Goal: Task Accomplishment & Management: Manage account settings

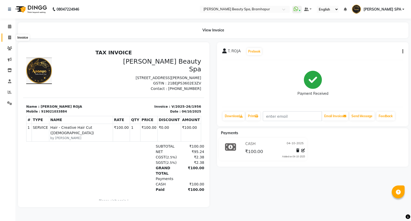
click at [8, 36] on icon at bounding box center [9, 37] width 3 height 4
select select "service"
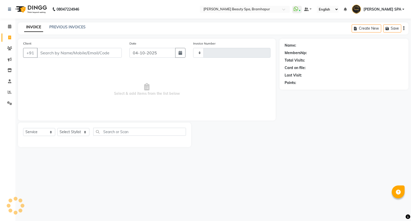
type input "1957"
select select "3622"
click at [71, 24] on div "INVOICE PREVIOUS INVOICES Create New Save" at bounding box center [213, 28] width 391 height 12
click at [70, 27] on link "PREVIOUS INVOICES" at bounding box center [67, 27] width 36 height 5
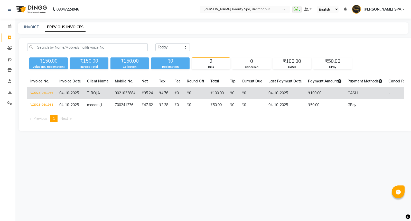
click at [187, 92] on td "₹0" at bounding box center [196, 93] width 24 height 12
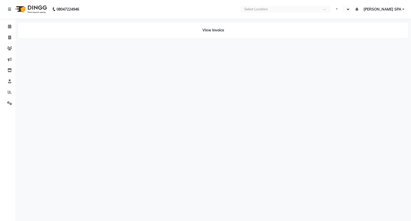
select select "en"
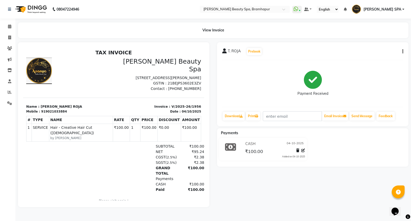
click at [232, 50] on span "T. ROJA" at bounding box center [234, 51] width 13 height 7
click at [232, 51] on span "T. ROJA" at bounding box center [234, 51] width 13 height 7
click at [222, 50] on div "T. ROJA Prebook Payment Received Download Print Email Invoice Send Message Feed…" at bounding box center [312, 84] width 191 height 84
click at [222, 50] on icon at bounding box center [224, 50] width 5 height 5
click at [222, 52] on icon at bounding box center [224, 50] width 5 height 5
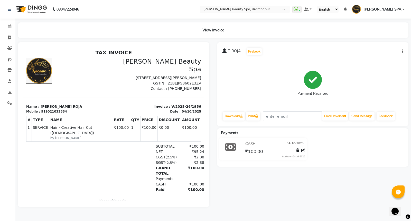
click at [400, 48] on div "T. ROJA Prebook" at bounding box center [312, 51] width 181 height 8
click at [403, 51] on icon "button" at bounding box center [402, 51] width 1 height 0
click at [367, 53] on div "Edit Invoice" at bounding box center [377, 54] width 35 height 6
select select "service"
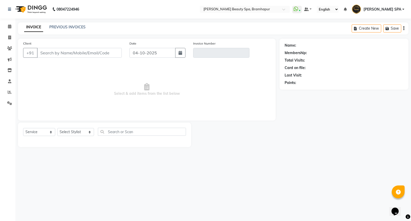
type input "9021033884"
type input "V/2025-26/1956"
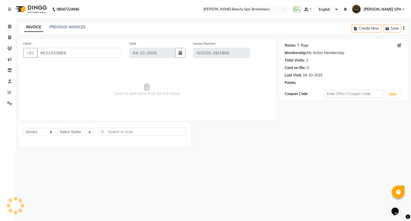
select select "select"
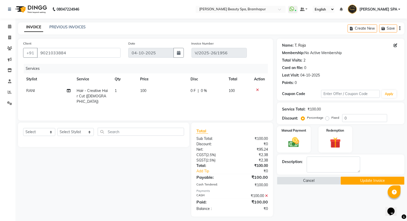
click at [303, 45] on link "T. Roja" at bounding box center [300, 45] width 11 height 5
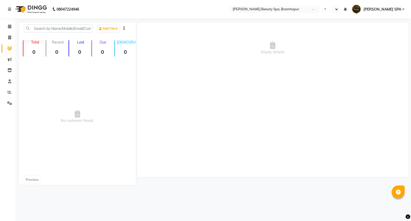
select select "en"
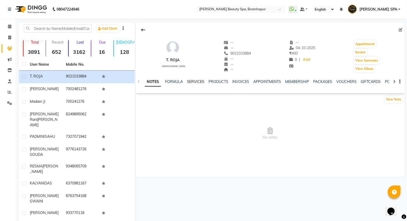
click at [192, 81] on link "SERVICES" at bounding box center [195, 81] width 17 height 5
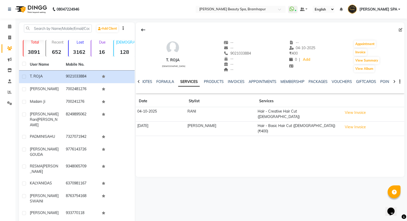
click at [203, 124] on td "[PERSON_NAME]" at bounding box center [221, 128] width 70 height 14
click at [344, 125] on button "View Invoice" at bounding box center [355, 127] width 26 height 8
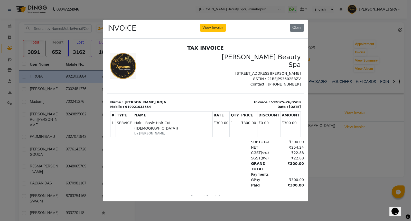
click at [161, 131] on small "by [PERSON_NAME]" at bounding box center [172, 133] width 77 height 5
click at [149, 131] on small "by [PERSON_NAME]" at bounding box center [172, 133] width 77 height 5
drag, startPoint x: 191, startPoint y: 118, endPoint x: 214, endPoint y: 120, distance: 23.4
click at [191, 120] on span "Hair - Basic Hair Cut ([DEMOGRAPHIC_DATA])" at bounding box center [172, 125] width 77 height 11
click at [300, 24] on button "Close" at bounding box center [297, 28] width 14 height 8
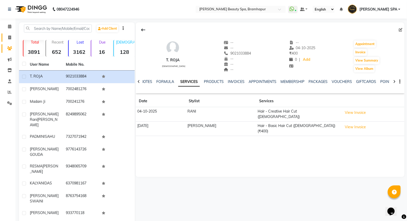
click at [8, 34] on link "Invoice" at bounding box center [8, 37] width 12 height 8
select select "service"
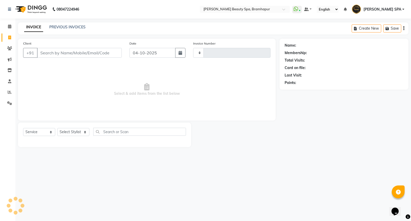
type input "1957"
select select "3622"
click at [7, 90] on span at bounding box center [9, 92] width 9 height 6
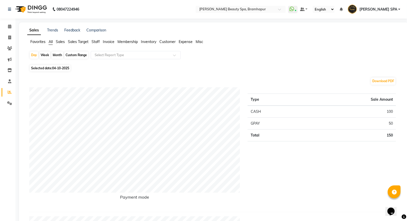
click at [97, 44] on li "Staff" at bounding box center [96, 41] width 8 height 5
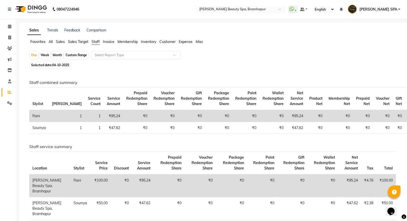
click at [102, 54] on input "text" at bounding box center [131, 54] width 74 height 5
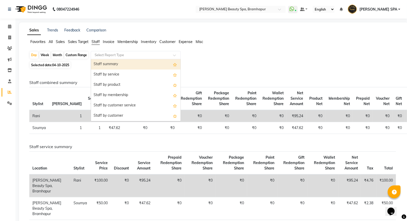
click at [105, 63] on div "Staff summary" at bounding box center [135, 64] width 89 height 10
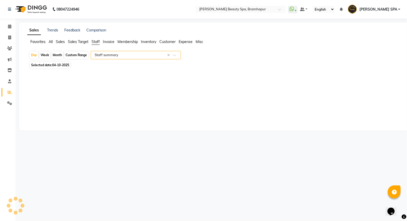
select select "full_report"
select select "csv"
click at [55, 55] on div "Month" at bounding box center [57, 54] width 12 height 7
select select "10"
select select "2025"
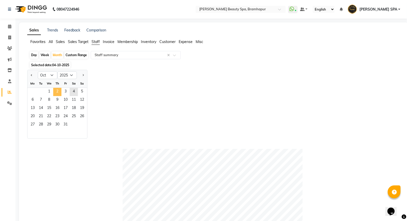
drag, startPoint x: 58, startPoint y: 93, endPoint x: 60, endPoint y: 89, distance: 4.2
click at [58, 94] on span "2" at bounding box center [57, 92] width 8 height 8
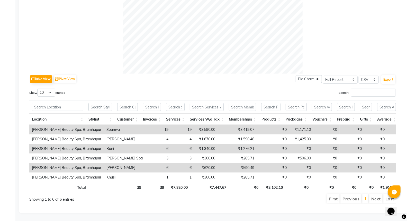
scroll to position [195, 0]
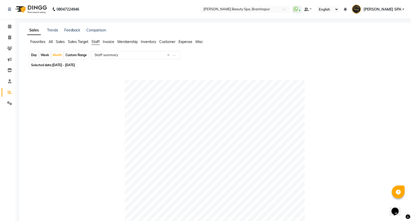
select select "service"
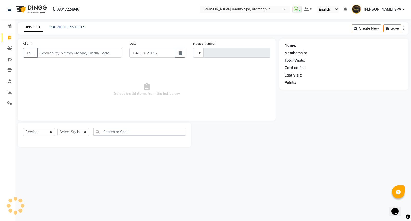
type input "1957"
select select "3622"
click at [10, 93] on icon at bounding box center [10, 92] width 4 height 4
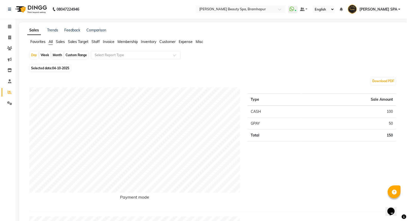
click at [98, 44] on span "Staff" at bounding box center [96, 41] width 8 height 5
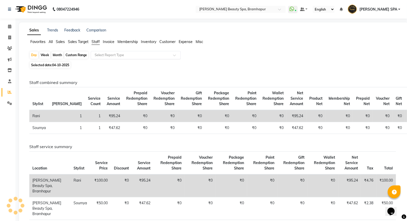
click at [99, 52] on input "text" at bounding box center [131, 54] width 74 height 5
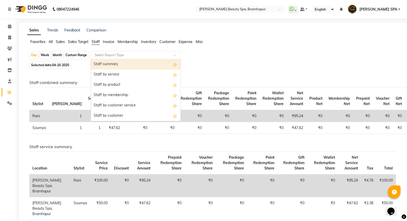
click at [107, 63] on div "Staff summary" at bounding box center [135, 64] width 89 height 10
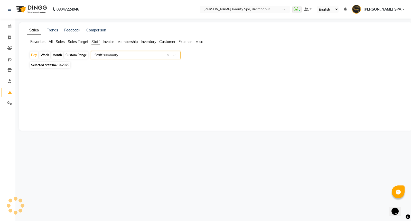
select select "full_report"
select select "csv"
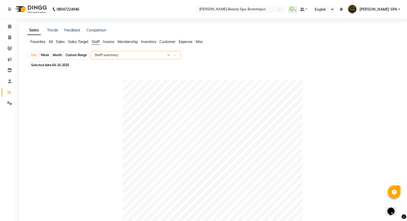
click at [58, 55] on div "Month" at bounding box center [57, 54] width 12 height 7
select select "10"
select select "2025"
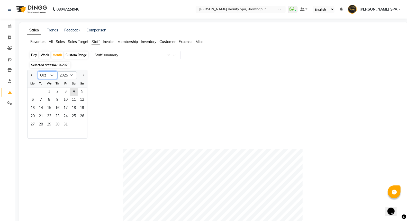
click at [50, 76] on select "Jan Feb Mar Apr May Jun [DATE] Aug Sep Oct Nov Dec" at bounding box center [48, 75] width 20 height 8
select select "9"
click at [38, 71] on select "Jan Feb Mar Apr May Jun [DATE] Aug Sep Oct Nov Dec" at bounding box center [48, 75] width 20 height 8
click at [68, 111] on span "19" at bounding box center [65, 108] width 8 height 8
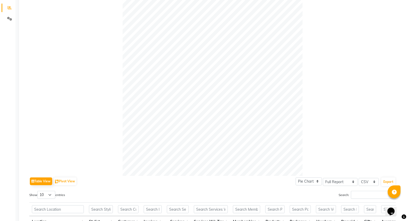
scroll to position [171, 0]
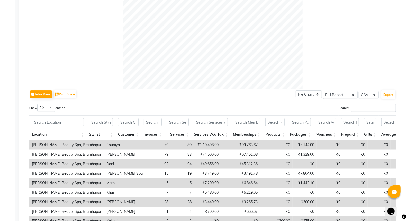
select select "service"
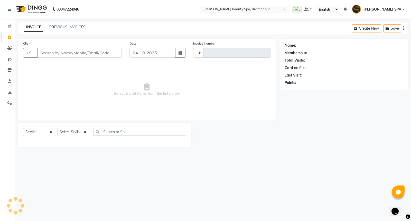
type input "1957"
select select "3622"
click at [9, 90] on icon at bounding box center [10, 92] width 4 height 4
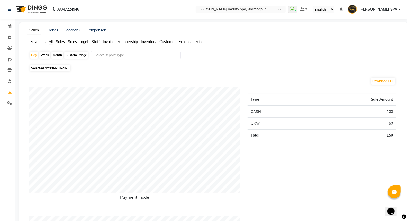
click at [59, 54] on div "Month" at bounding box center [57, 54] width 12 height 7
select select "10"
select select "2025"
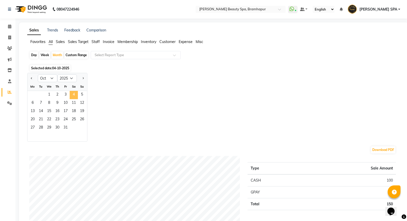
click at [75, 94] on span "4" at bounding box center [74, 95] width 8 height 8
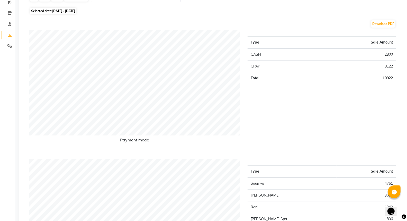
scroll to position [29, 0]
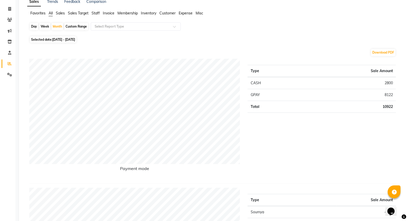
click at [78, 26] on div "Custom Range" at bounding box center [76, 26] width 24 height 7
select select "10"
select select "2025"
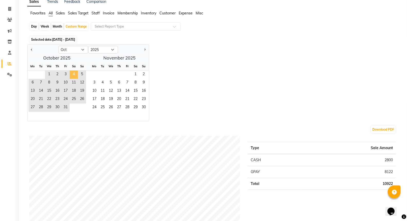
click at [70, 73] on span "4" at bounding box center [74, 74] width 8 height 8
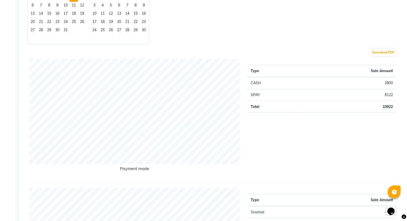
scroll to position [57, 0]
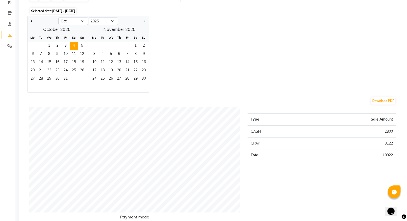
select select "service"
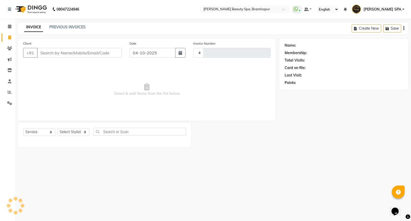
type input "1957"
select select "3622"
click at [10, 88] on link "Reports" at bounding box center [8, 92] width 12 height 8
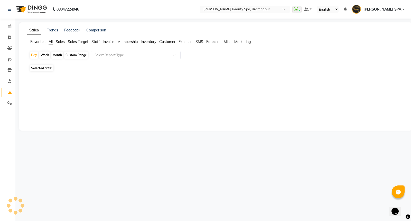
click at [74, 42] on span "Sales Target" at bounding box center [78, 41] width 21 height 5
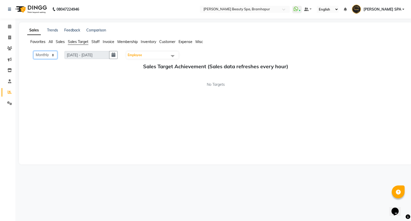
click at [52, 56] on select "Monthly Weekly" at bounding box center [45, 55] width 24 height 8
click at [65, 96] on div "Monthly Weekly [DATE] - [DATE] Employee Select All [PERSON_NAME] SPA [PERSON_NA…" at bounding box center [215, 105] width 377 height 108
select select "service"
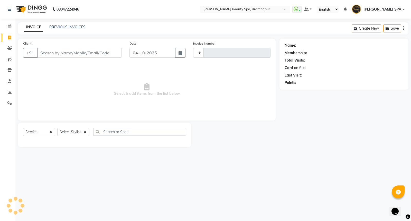
type input "1957"
select select "3622"
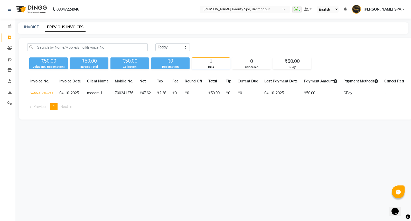
select select "service"
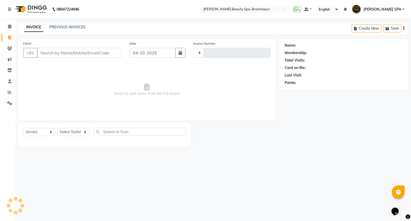
type input "1957"
select select "3622"
click at [52, 52] on input "Client" at bounding box center [79, 53] width 85 height 10
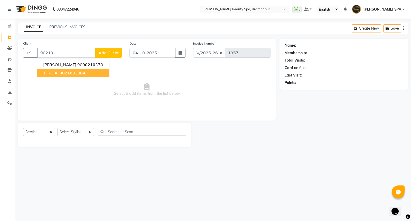
click at [60, 72] on span "90210" at bounding box center [66, 72] width 13 height 5
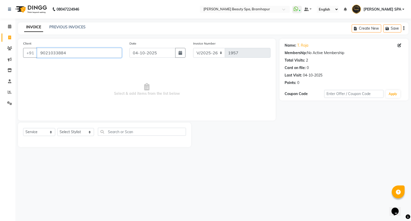
click at [73, 57] on input "9021033884" at bounding box center [79, 53] width 85 height 10
click at [4, 90] on link "Reports" at bounding box center [8, 92] width 12 height 8
click at [9, 91] on icon at bounding box center [10, 92] width 4 height 4
click at [86, 55] on input "9021033884" at bounding box center [79, 53] width 85 height 10
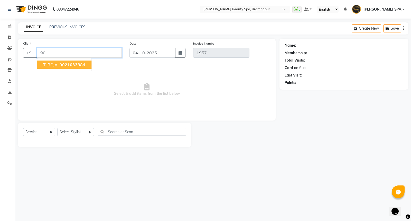
type input "9"
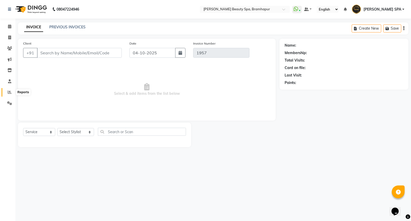
click at [12, 92] on span at bounding box center [9, 92] width 9 height 6
drag, startPoint x: 8, startPoint y: 90, endPoint x: 255, endPoint y: 41, distance: 251.6
click at [9, 90] on icon at bounding box center [10, 92] width 4 height 4
click at [8, 47] on icon at bounding box center [9, 48] width 5 height 4
click at [6, 49] on span at bounding box center [9, 48] width 9 height 6
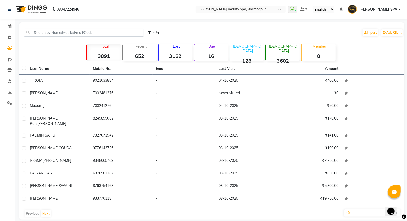
click at [114, 38] on div "Filter Import Add Client" at bounding box center [211, 32] width 383 height 16
click at [114, 35] on input "text" at bounding box center [84, 33] width 120 height 8
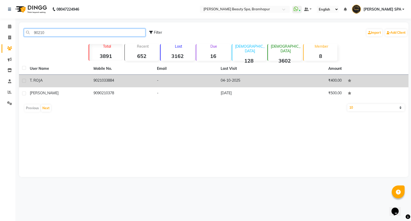
type input "90210"
click at [76, 80] on div "T. ROJA" at bounding box center [59, 80] width 58 height 5
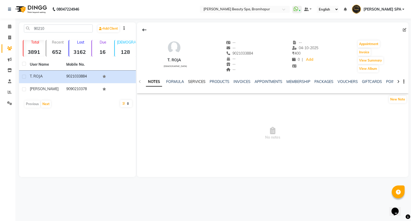
click at [195, 79] on link "SERVICES" at bounding box center [196, 81] width 17 height 5
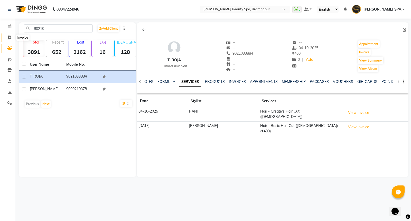
click at [6, 36] on span at bounding box center [9, 38] width 9 height 6
select select "service"
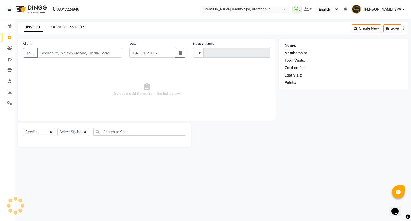
click at [67, 25] on link "PREVIOUS INVOICES" at bounding box center [67, 27] width 36 height 5
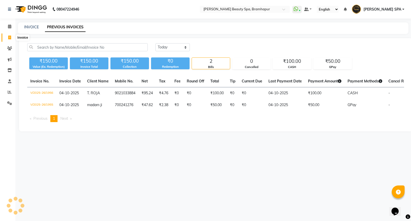
click at [7, 37] on span at bounding box center [9, 38] width 9 height 6
select select "service"
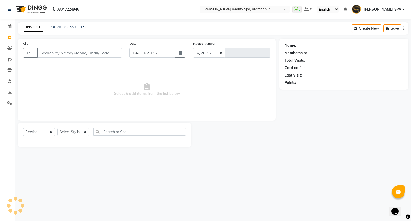
select select "3622"
type input "1957"
